Goal: Go to known website: Access a specific website the user already knows

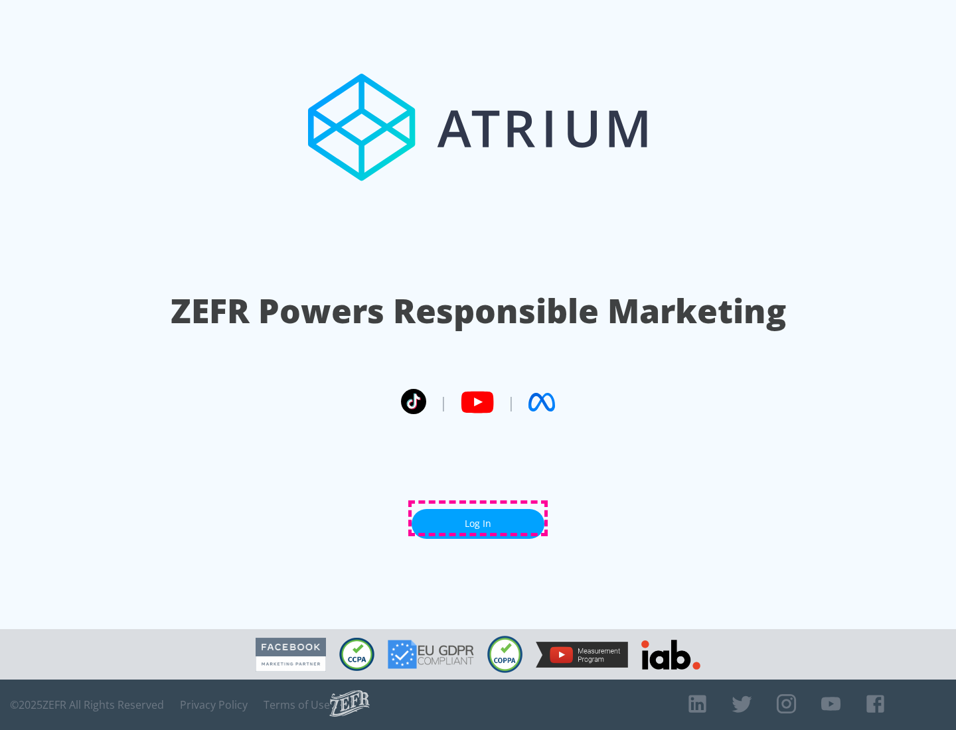
click at [478, 518] on link "Log In" at bounding box center [478, 524] width 133 height 30
